Goal: Task Accomplishment & Management: Complete application form

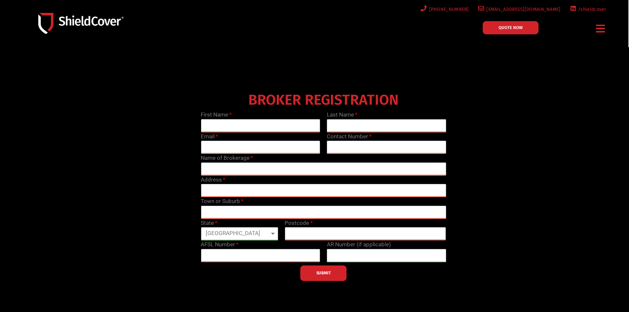
click at [263, 127] on input "text" at bounding box center [260, 125] width 119 height 13
type input "[PERSON_NAME]"
type input "[EMAIL_ADDRESS][DOMAIN_NAME]"
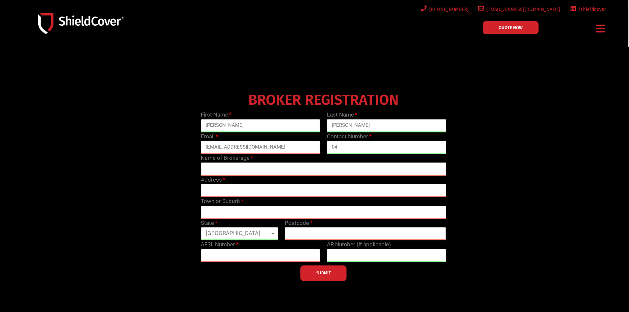
type input "0"
type input "0438273191"
type input "C & V Insurance Pty Ltd (IAA Network)"
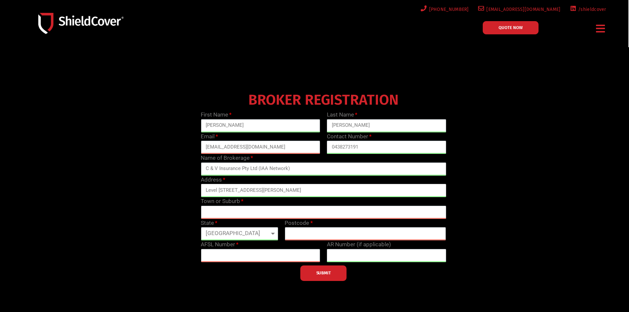
type input "Level [STREET_ADDRESS][PERSON_NAME]"
type input "Camberwell"
select select "VIC"
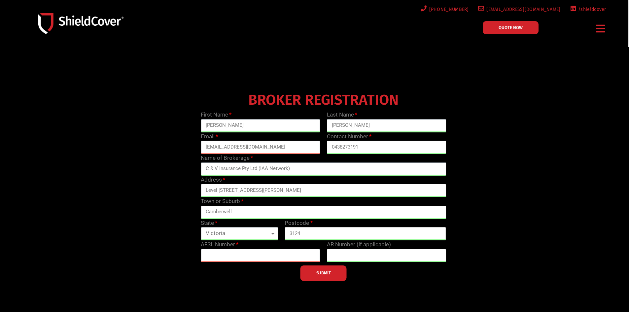
type input "3124"
click at [261, 260] on input "text" at bounding box center [260, 255] width 119 height 13
paste input "240549"
type input "240549"
click at [416, 254] on input "text" at bounding box center [386, 255] width 119 height 13
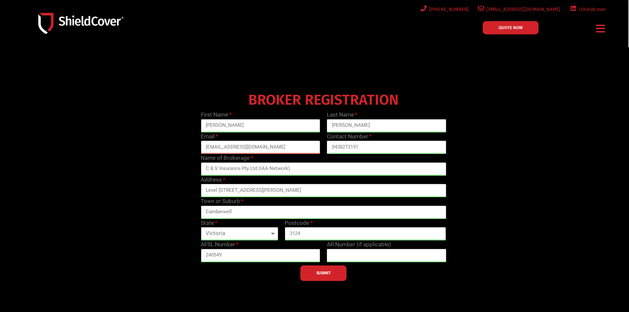
paste input "text"
click at [321, 267] on button "SUBMIT" at bounding box center [323, 273] width 46 height 16
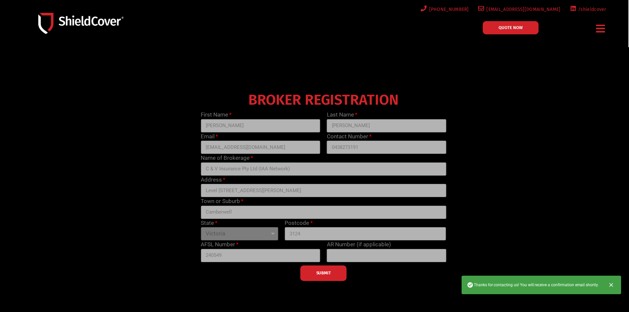
click at [611, 284] on icon "Close" at bounding box center [611, 285] width 4 height 4
